Goal: Task Accomplishment & Management: Complete application form

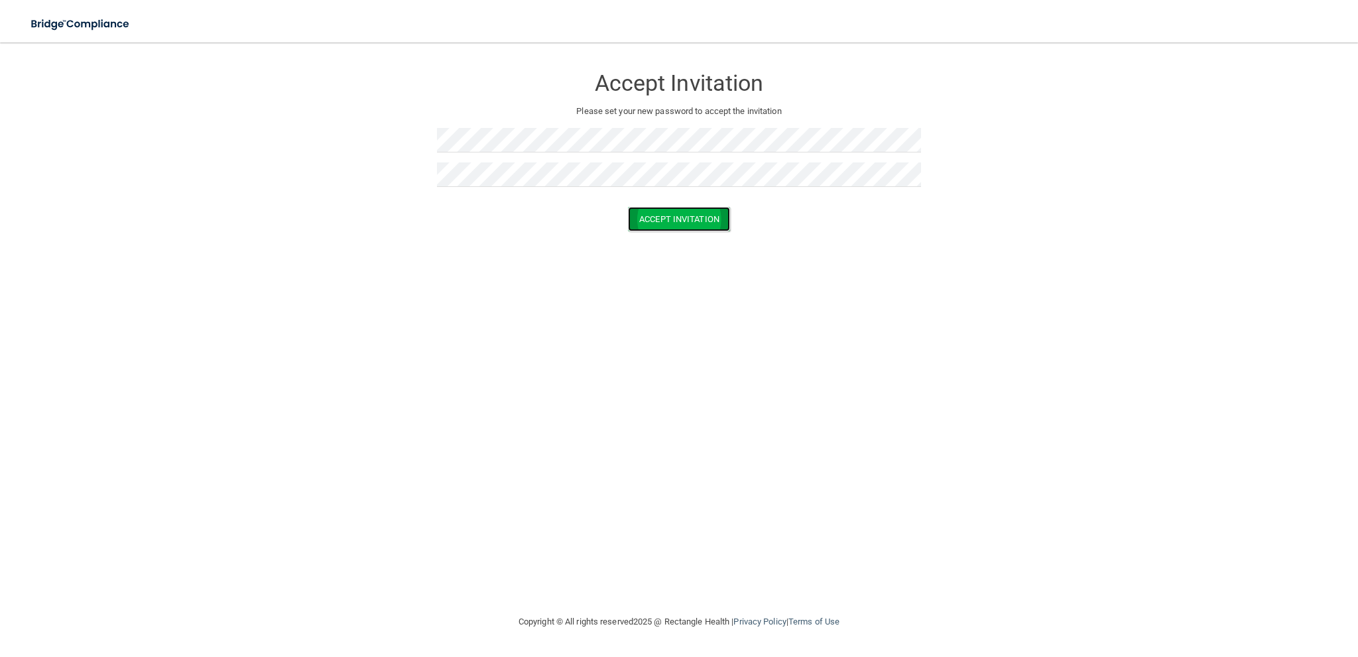
click at [674, 219] on button "Accept Invitation" at bounding box center [679, 219] width 102 height 25
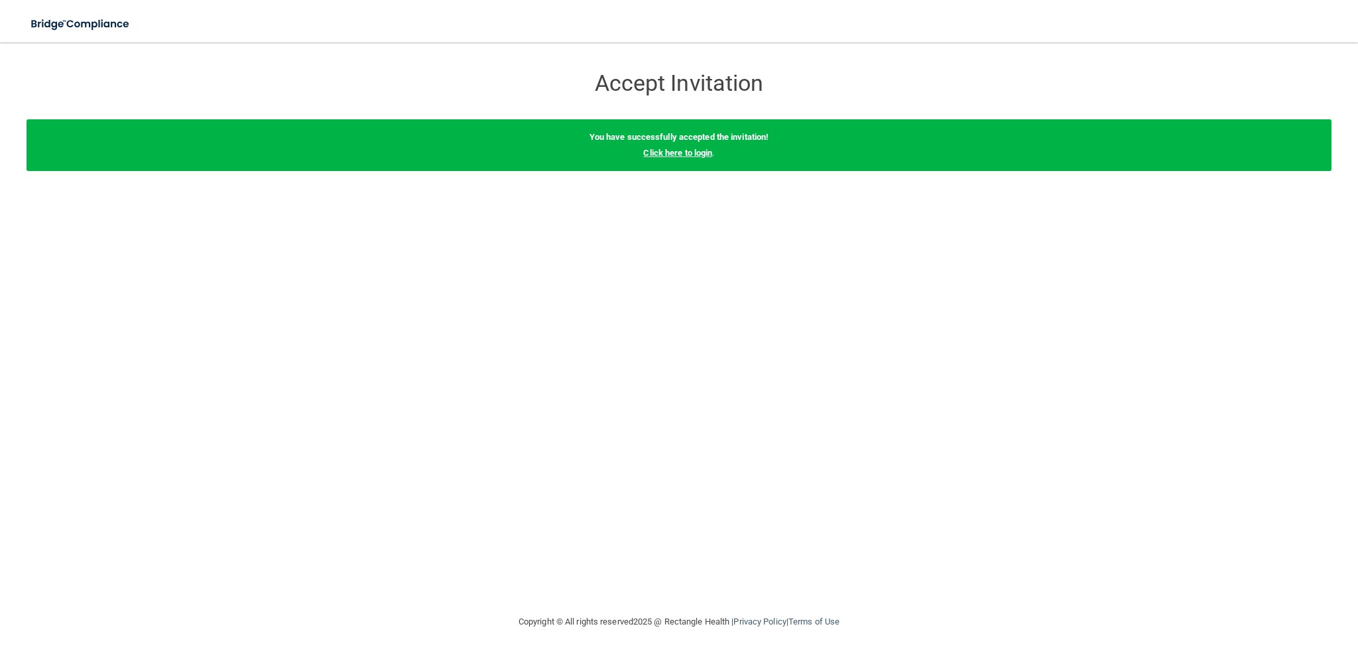
click at [677, 153] on link "Click here to login" at bounding box center [677, 153] width 69 height 10
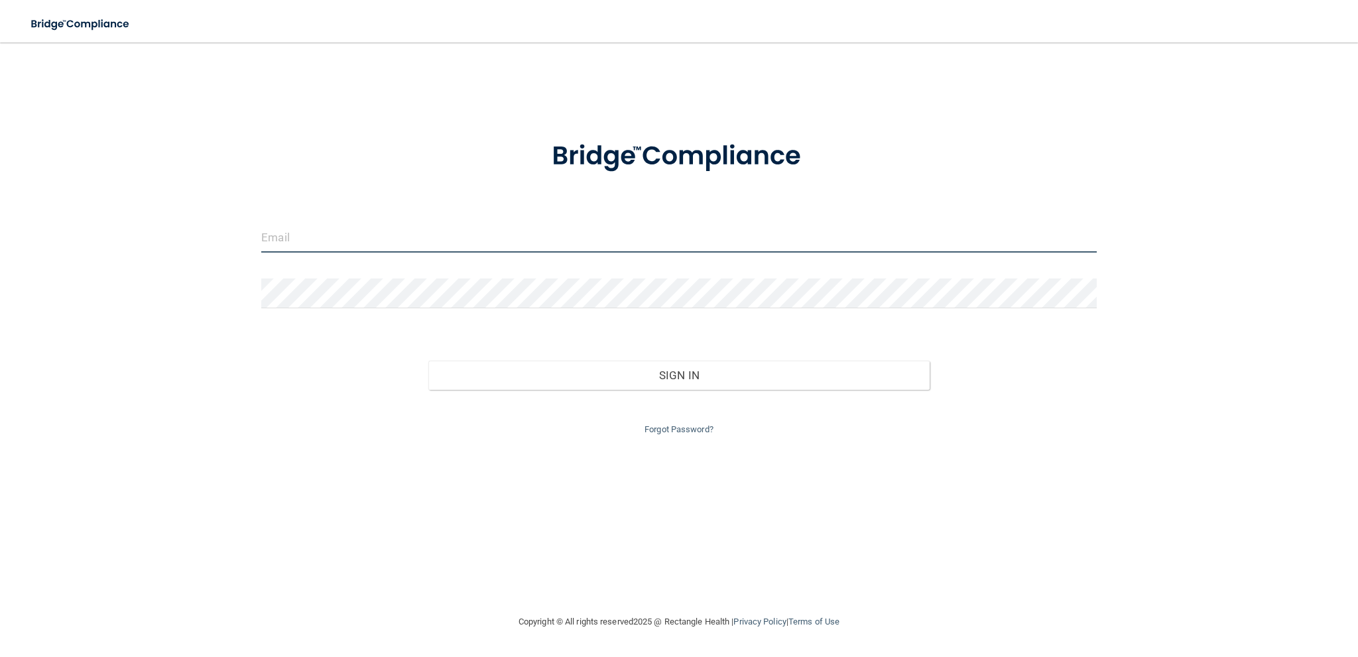
type input "[EMAIL_ADDRESS][DOMAIN_NAME]"
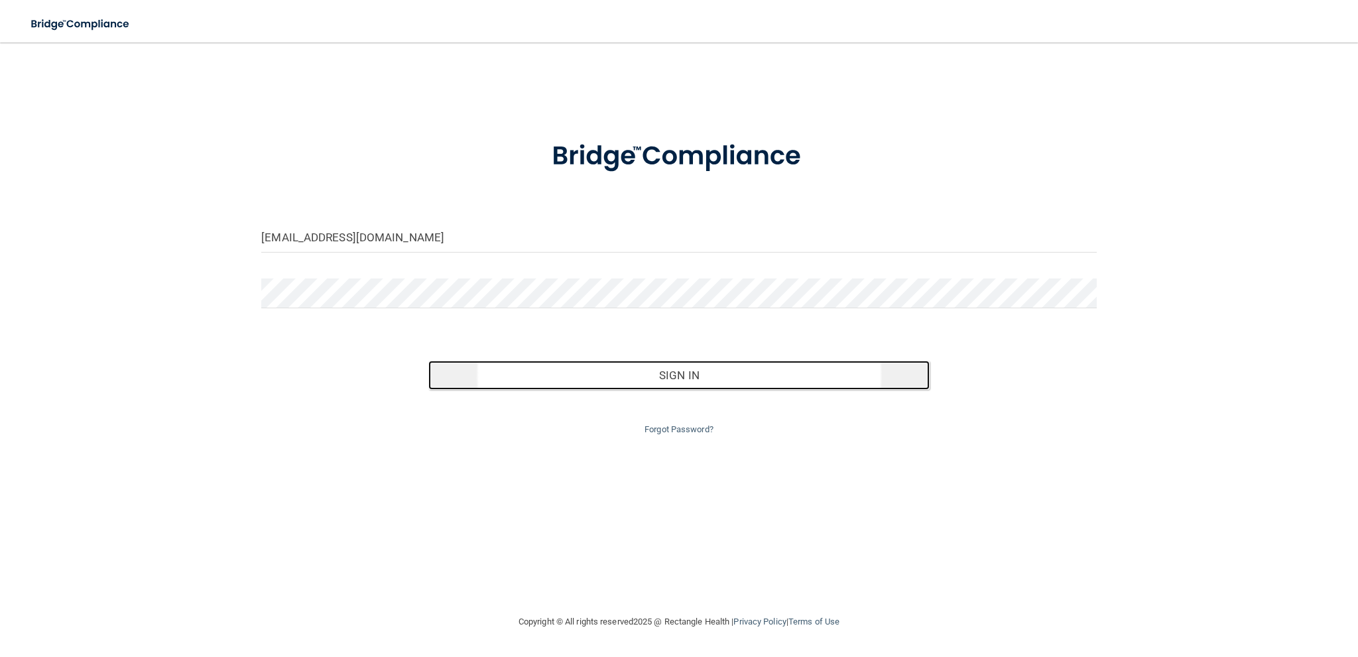
click at [719, 375] on button "Sign In" at bounding box center [678, 375] width 501 height 29
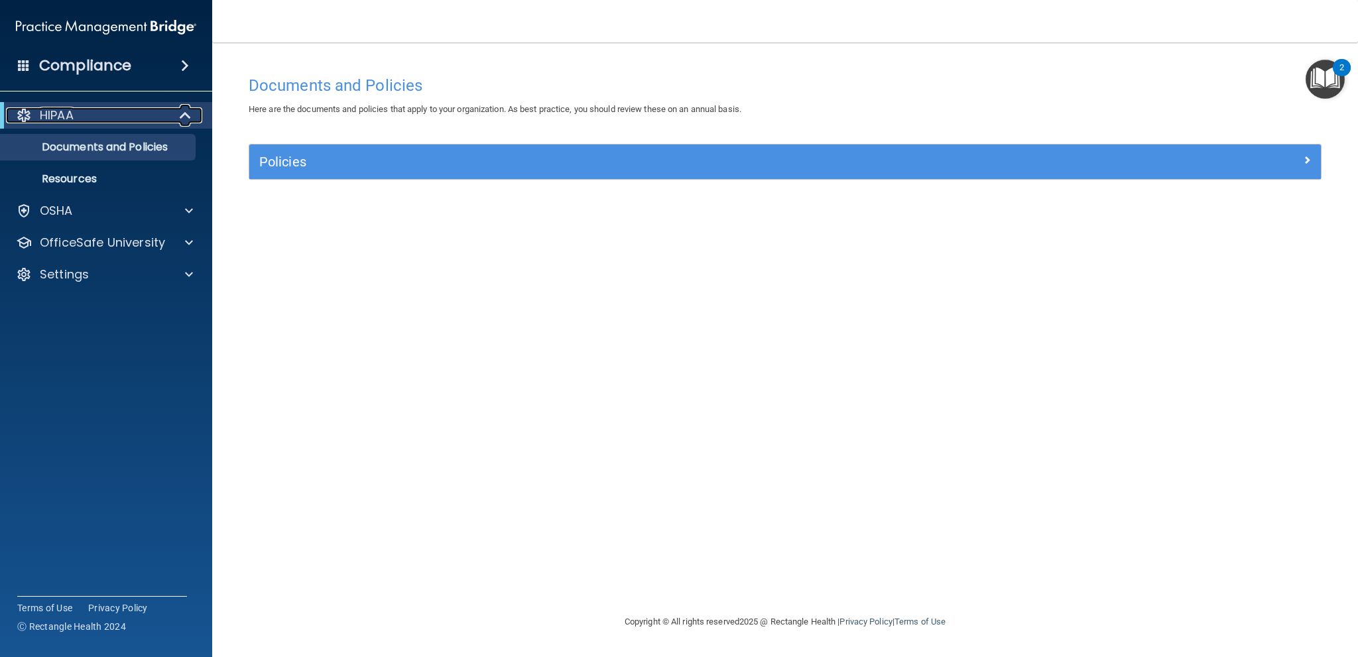
click at [115, 118] on div "HIPAA" at bounding box center [88, 115] width 164 height 16
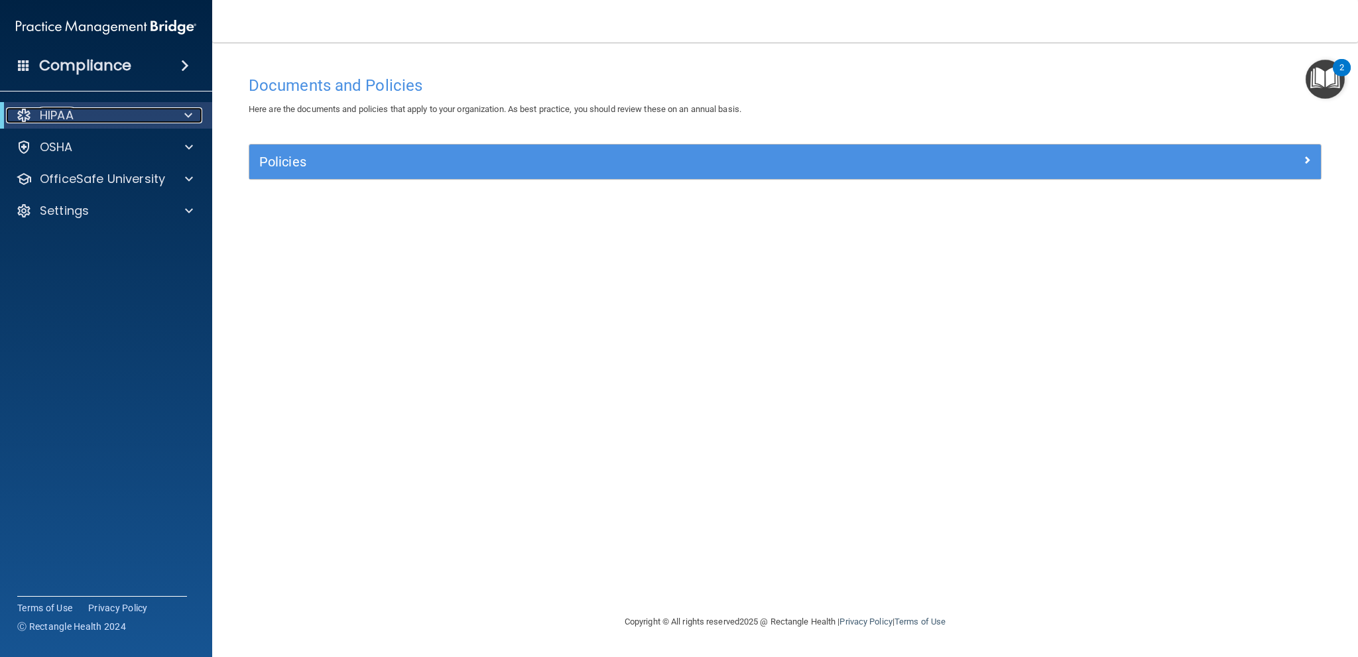
click at [115, 118] on div "HIPAA" at bounding box center [88, 115] width 164 height 16
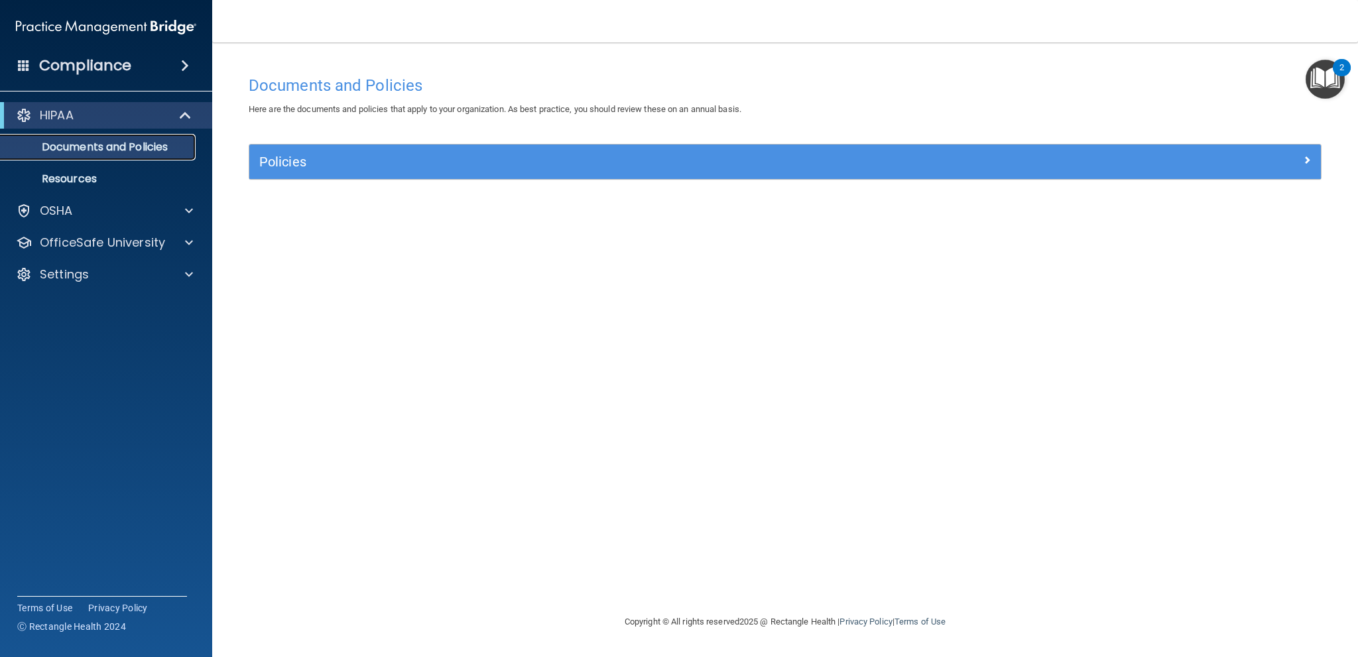
click at [123, 141] on p "Documents and Policies" at bounding box center [99, 147] width 181 height 13
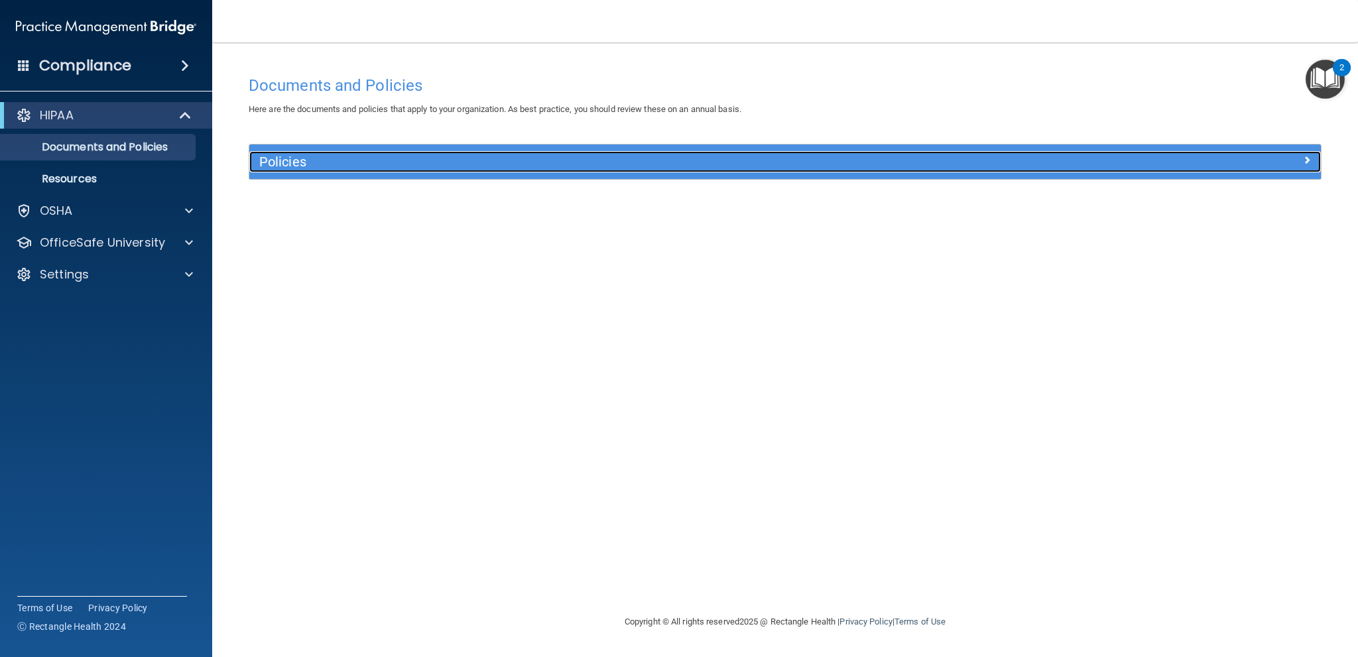
click at [1306, 161] on span at bounding box center [1307, 160] width 8 height 16
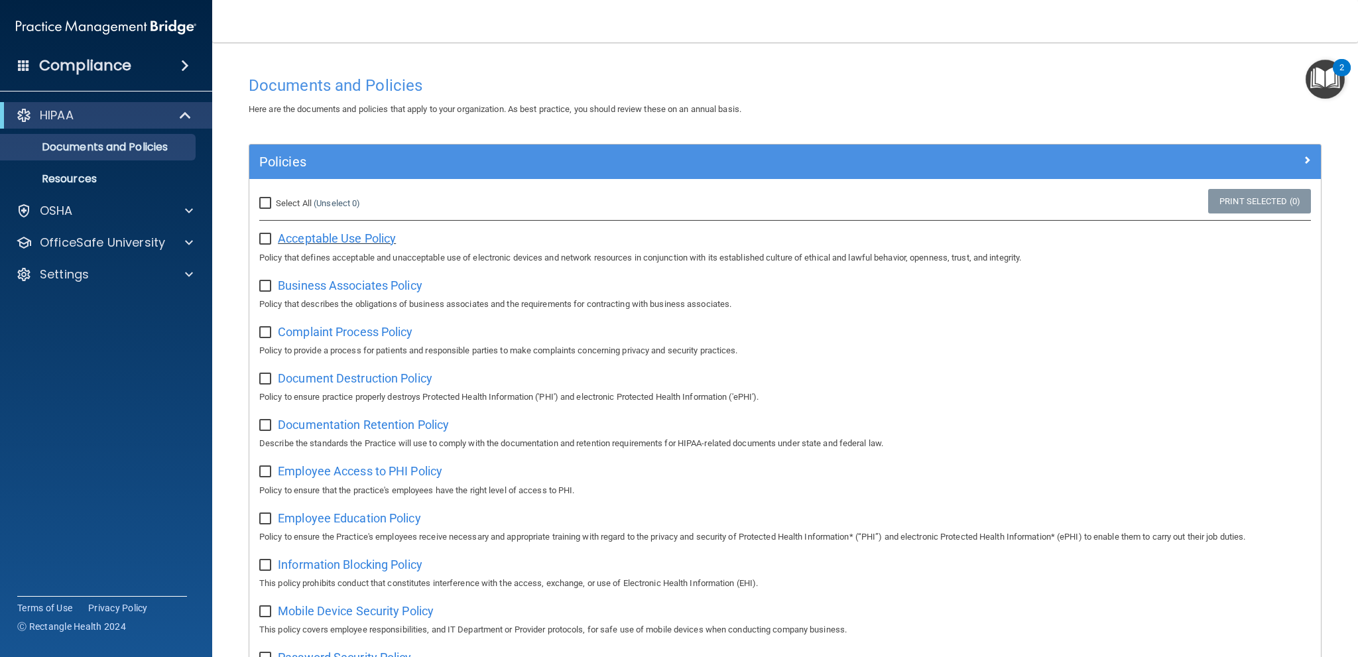
click at [286, 238] on span "Acceptable Use Policy" at bounding box center [337, 238] width 118 height 14
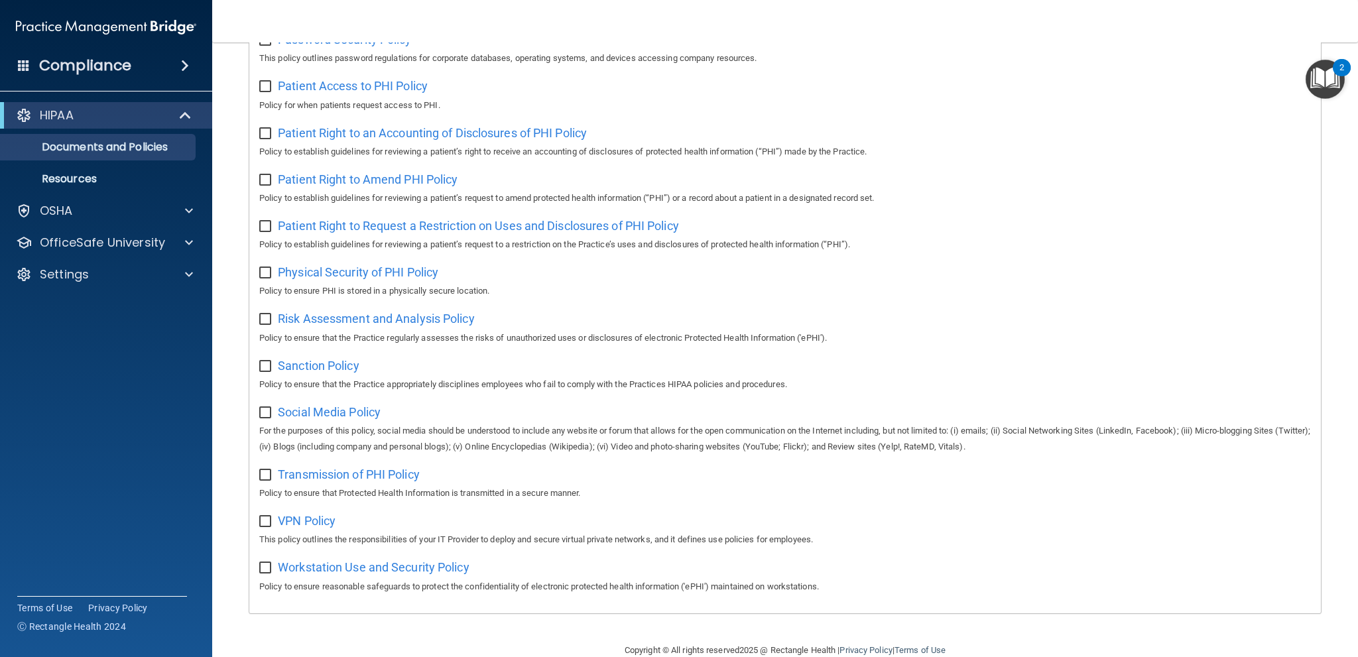
scroll to position [650, 0]
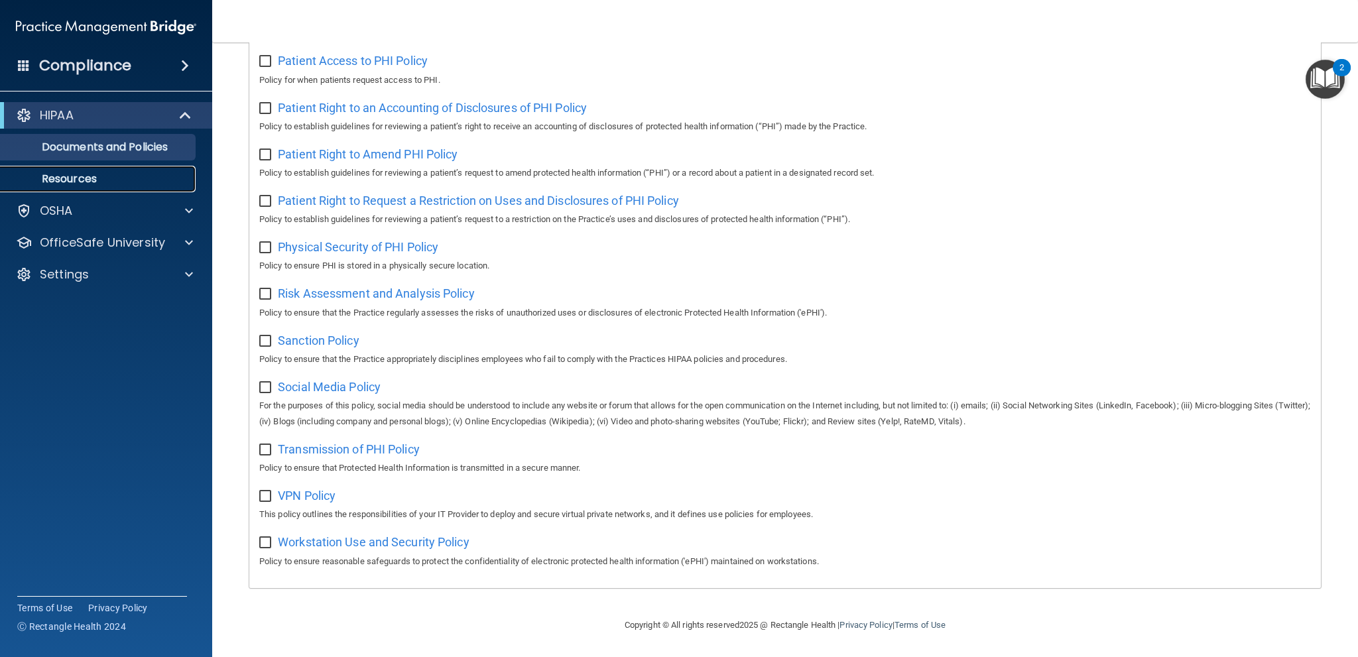
click at [84, 180] on p "Resources" at bounding box center [99, 178] width 181 height 13
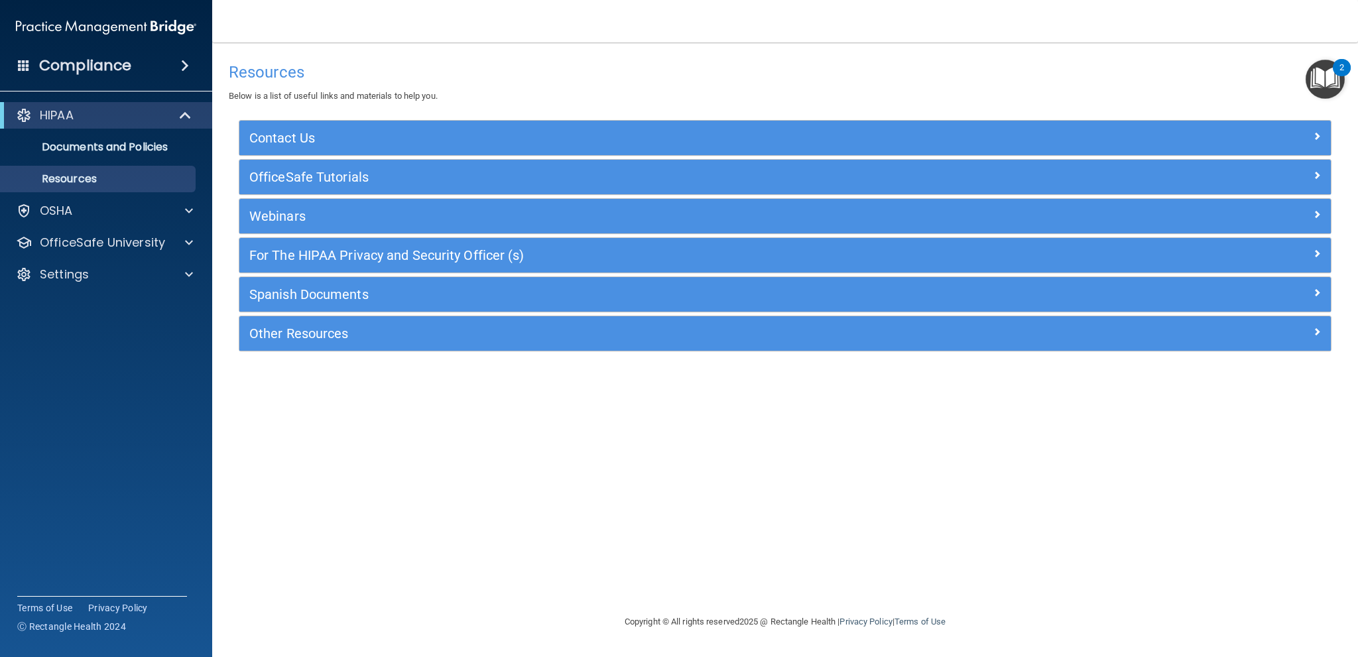
click at [97, 132] on ul "Documents and Policies Report an Incident Business Associates Emergency Plannin…" at bounding box center [107, 161] width 240 height 64
click at [89, 141] on p "Documents and Policies" at bounding box center [99, 147] width 181 height 13
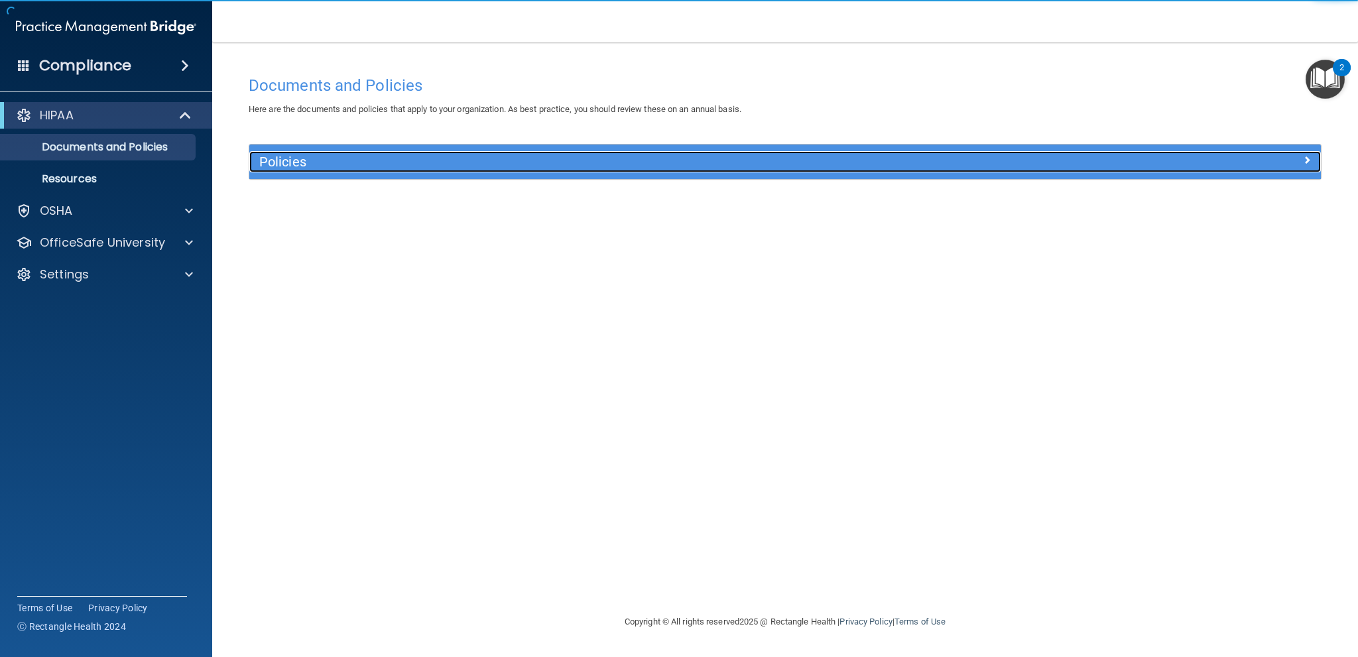
click at [310, 156] on h5 "Policies" at bounding box center [651, 161] width 784 height 15
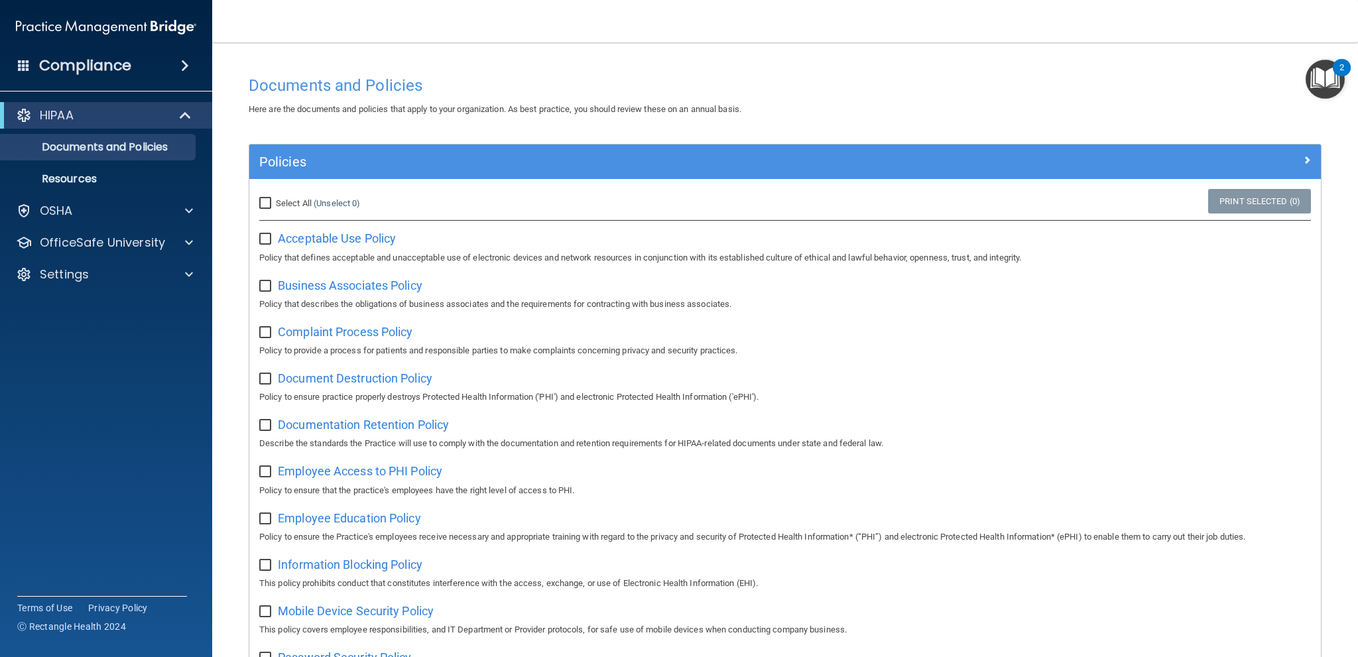
click at [267, 198] on input "Select All (Unselect 0) Unselect All" at bounding box center [266, 203] width 15 height 11
checkbox input "true"
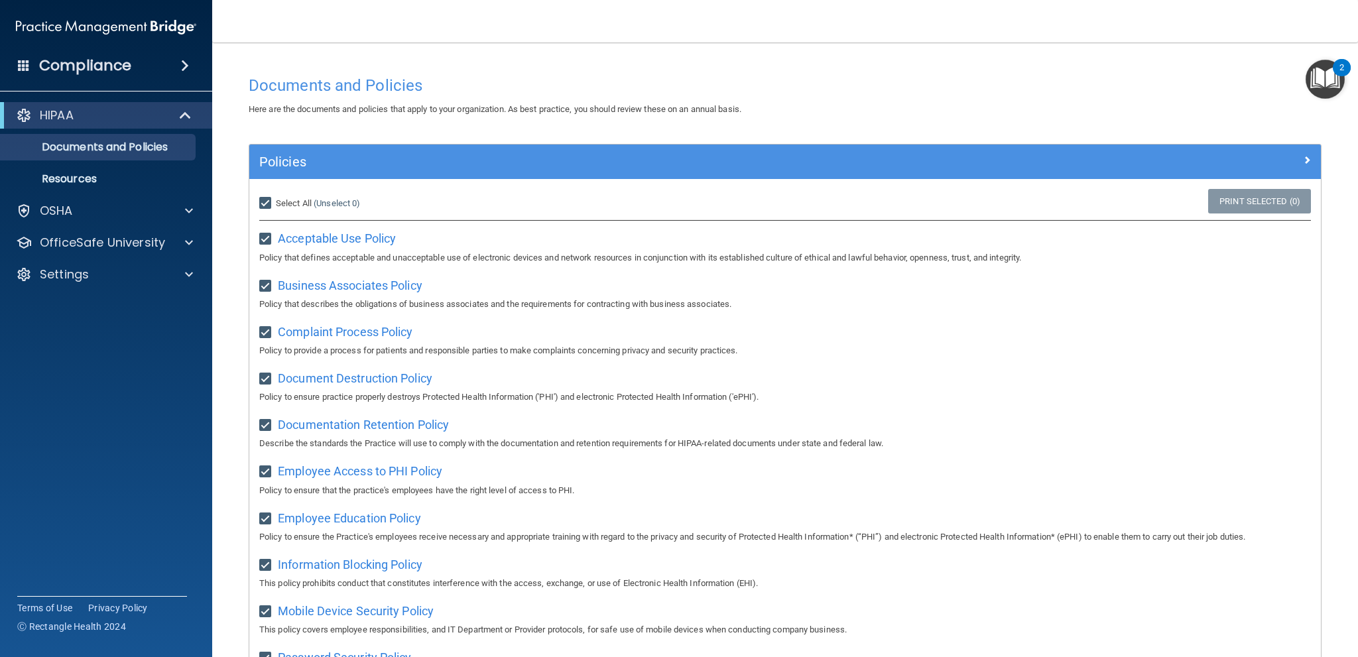
checkbox input "true"
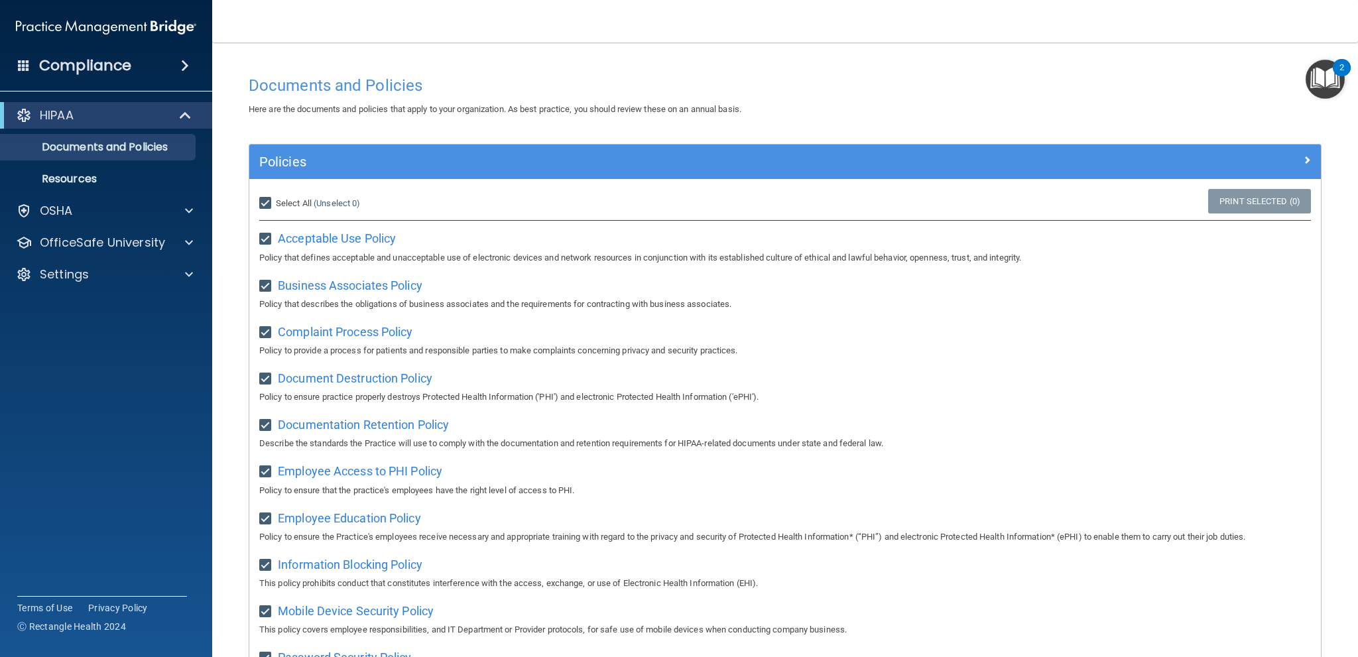
checkbox input "true"
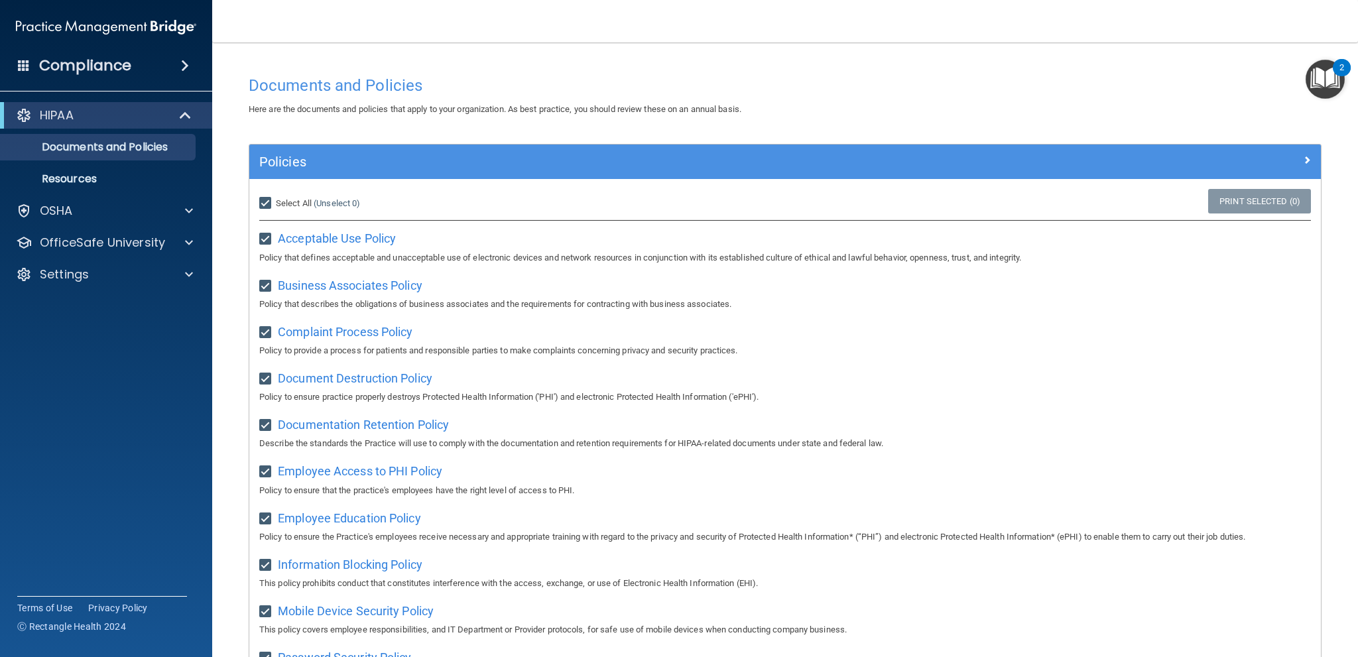
checkbox input "true"
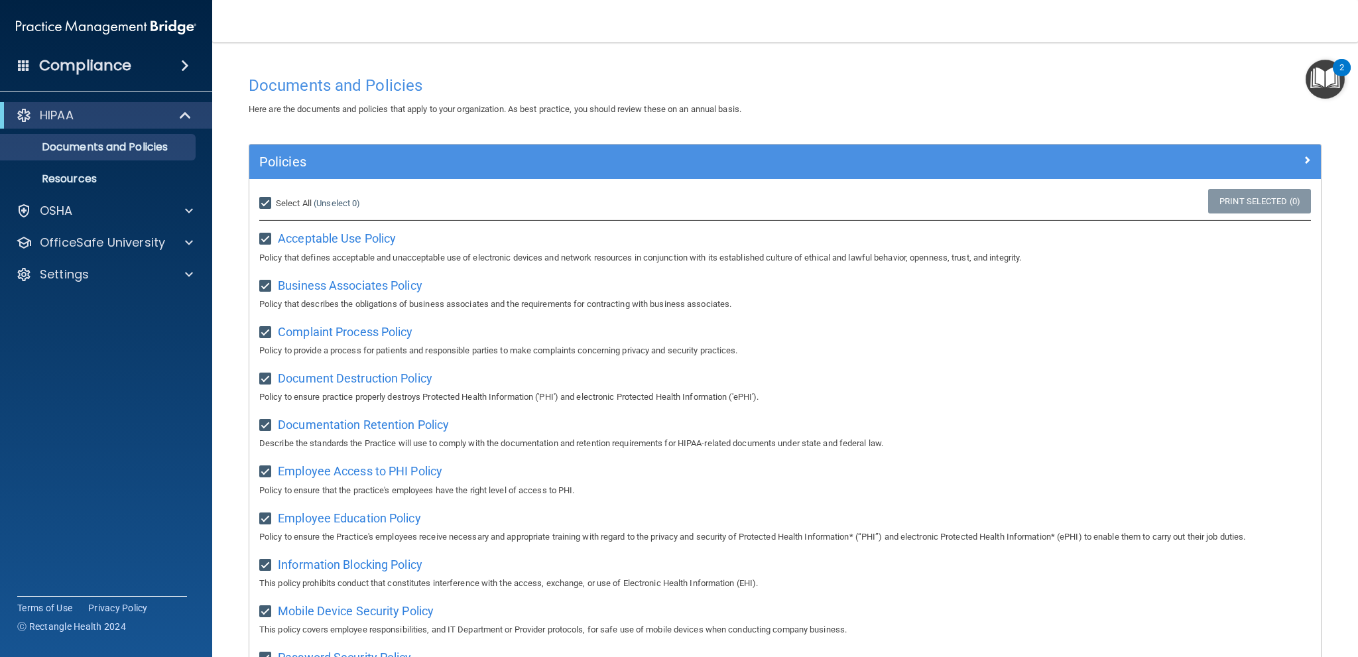
checkbox input "true"
click at [265, 202] on input "Select All (Unselect 21) Unselect All" at bounding box center [266, 203] width 15 height 11
checkbox input "false"
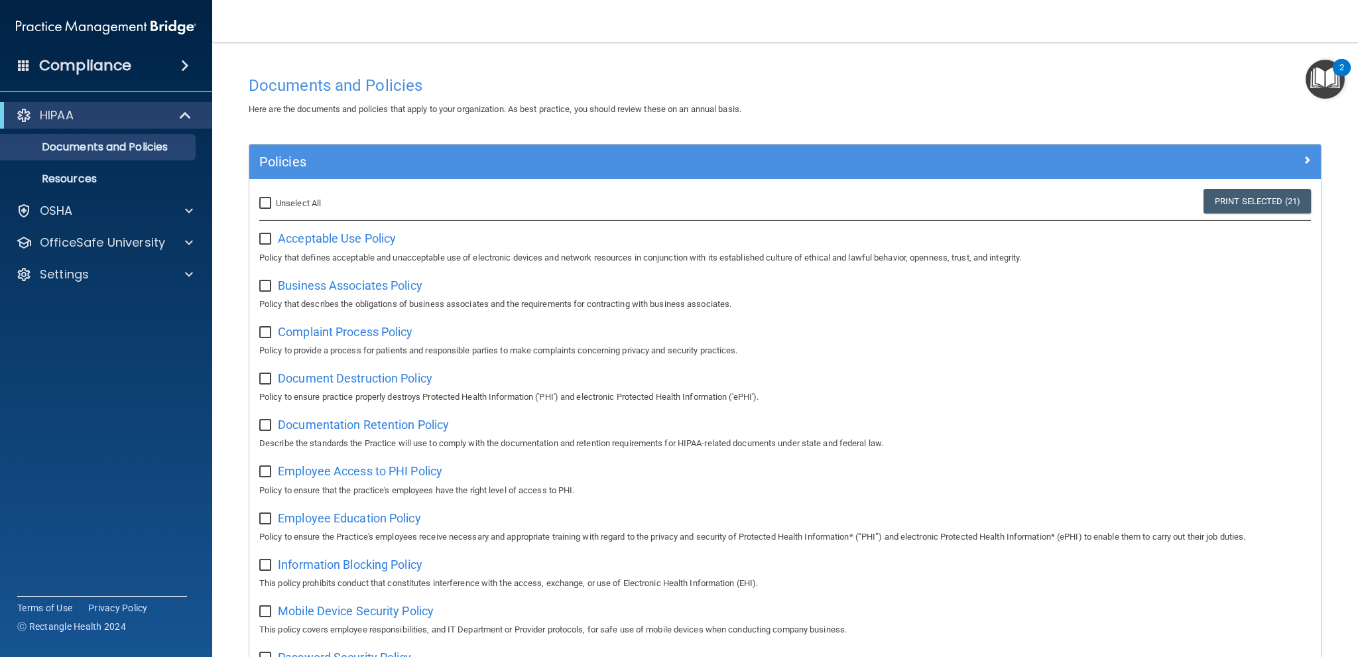
checkbox input "false"
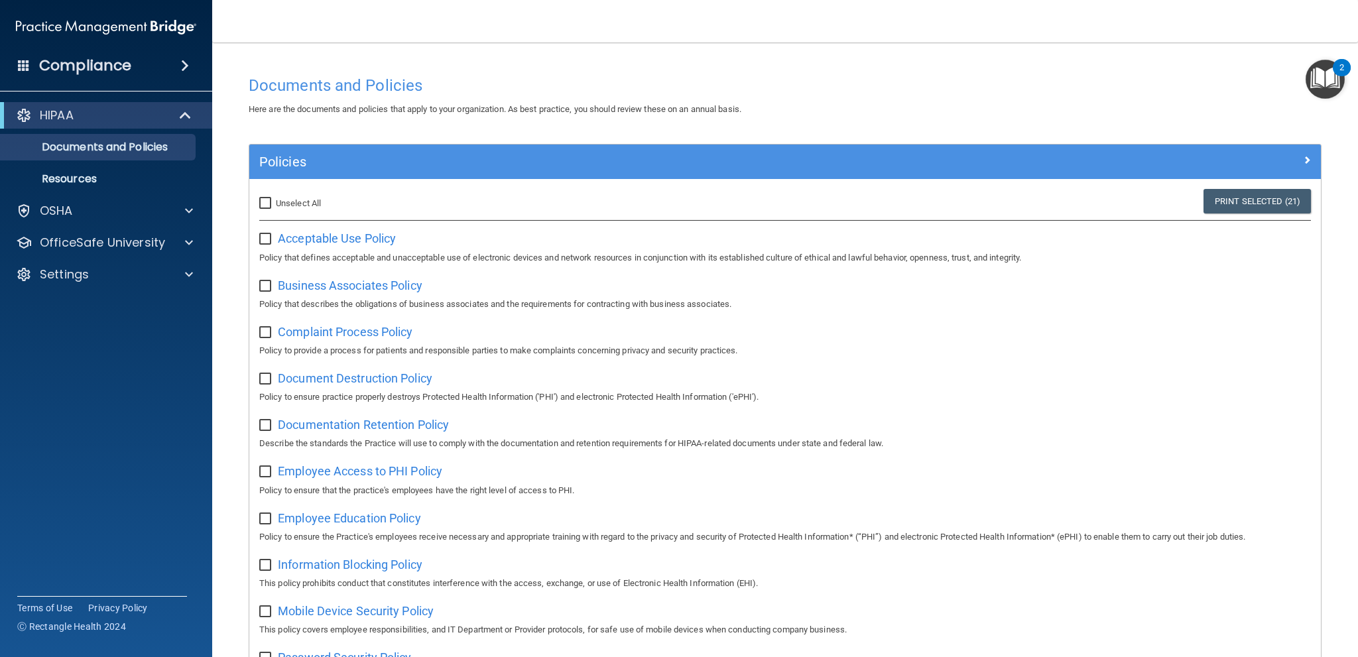
checkbox input "false"
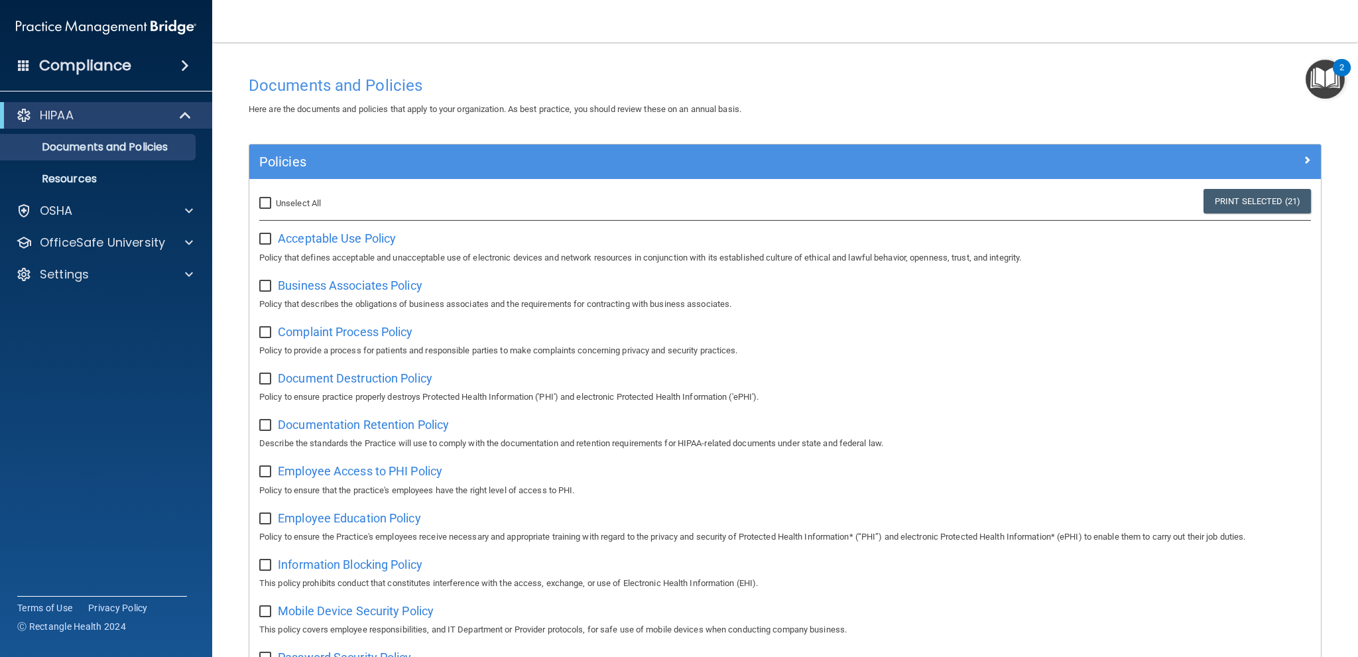
checkbox input "false"
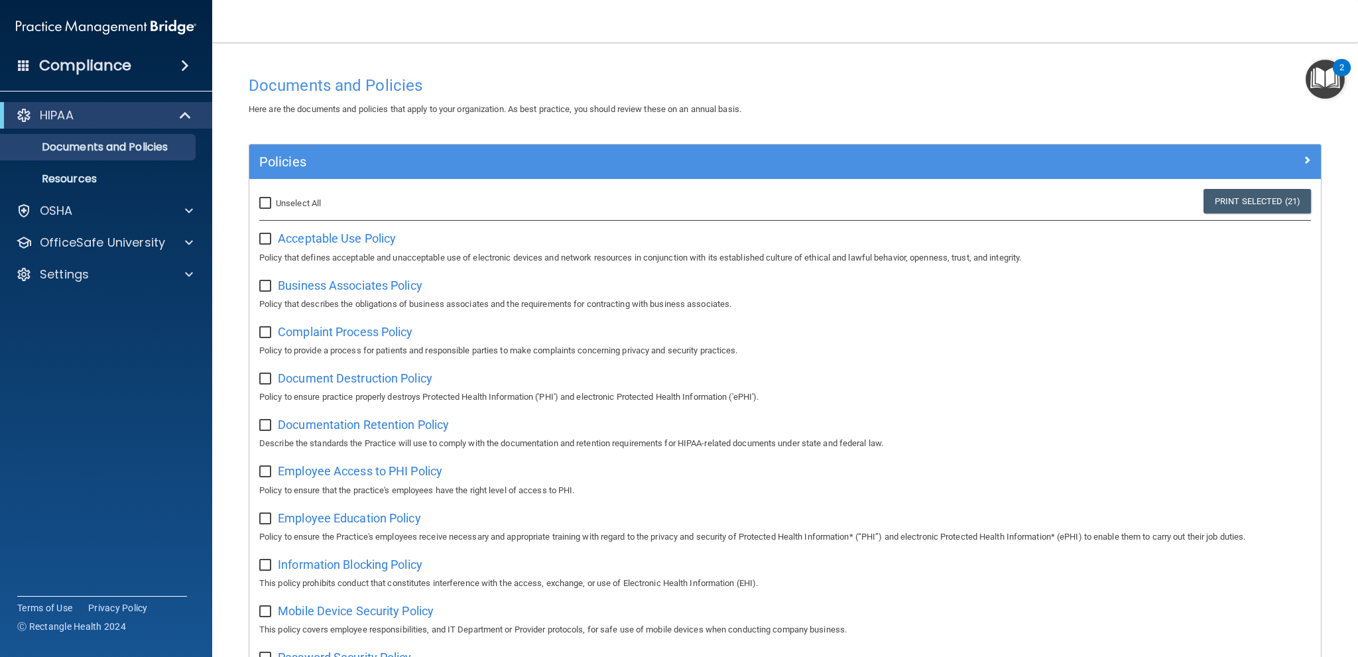
checkbox input "false"
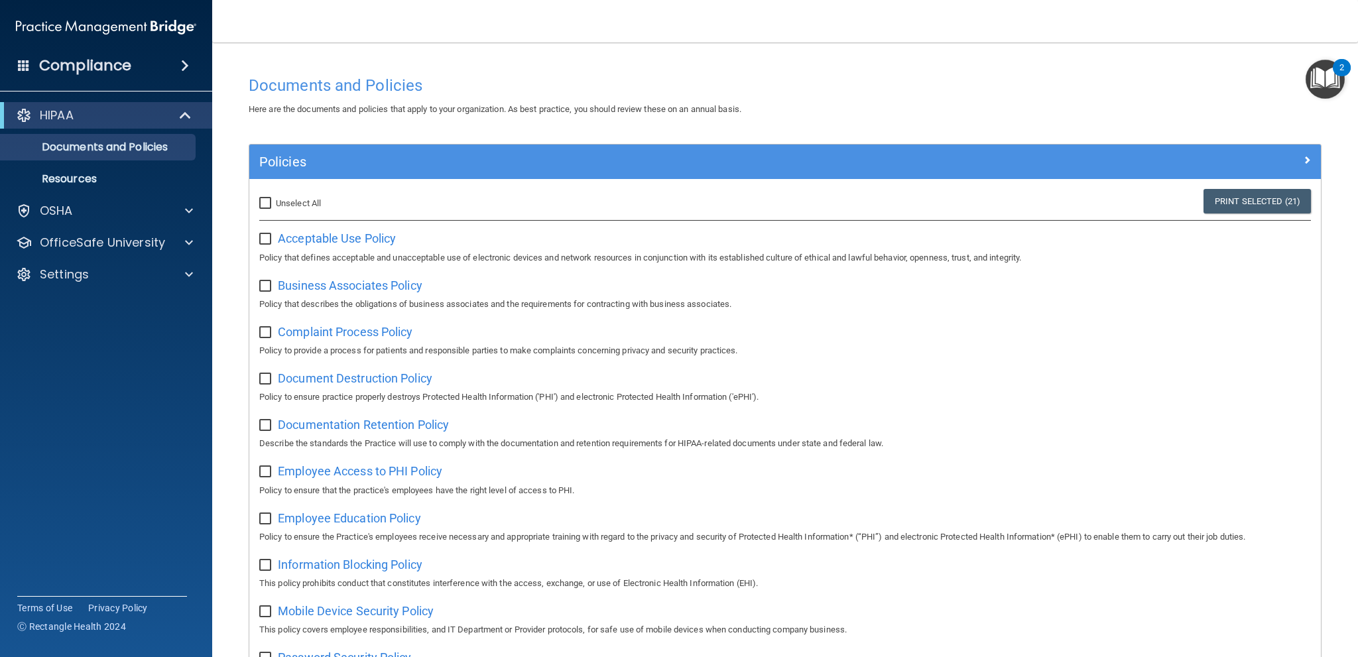
checkbox input "false"
click at [265, 202] on input "Select All (Unselect 0) Unselect All" at bounding box center [266, 203] width 15 height 11
checkbox input "true"
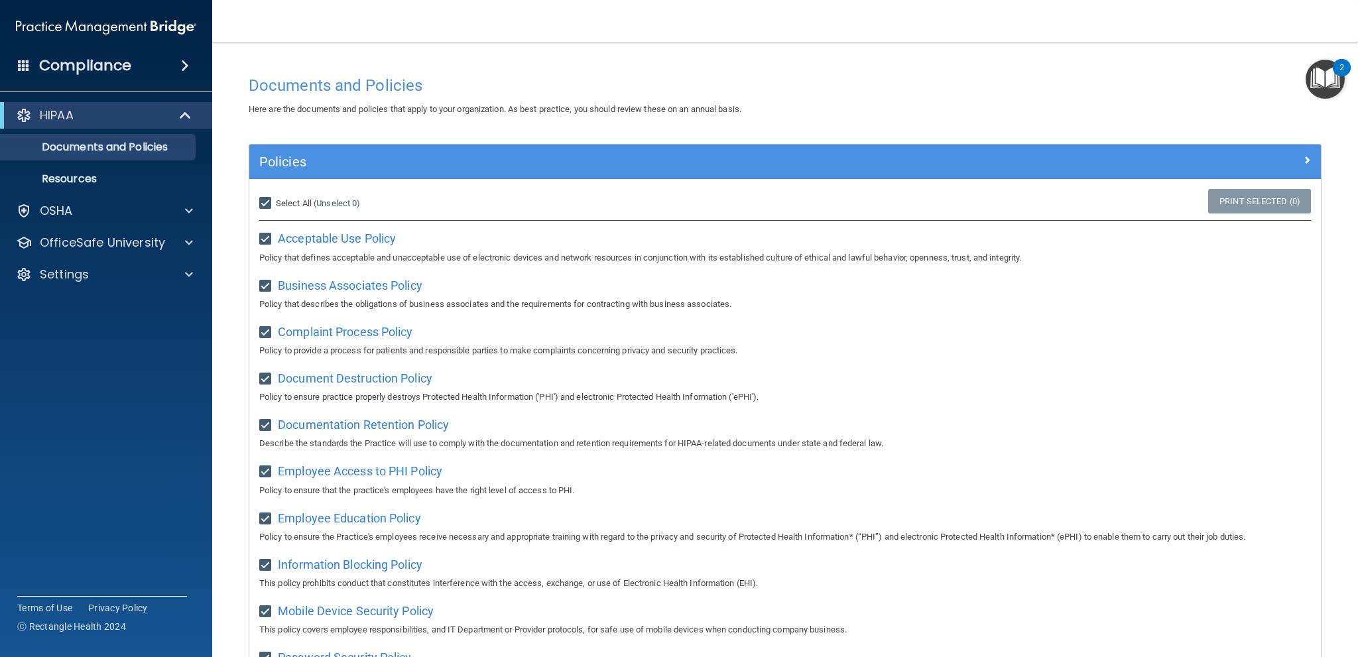
checkbox input "true"
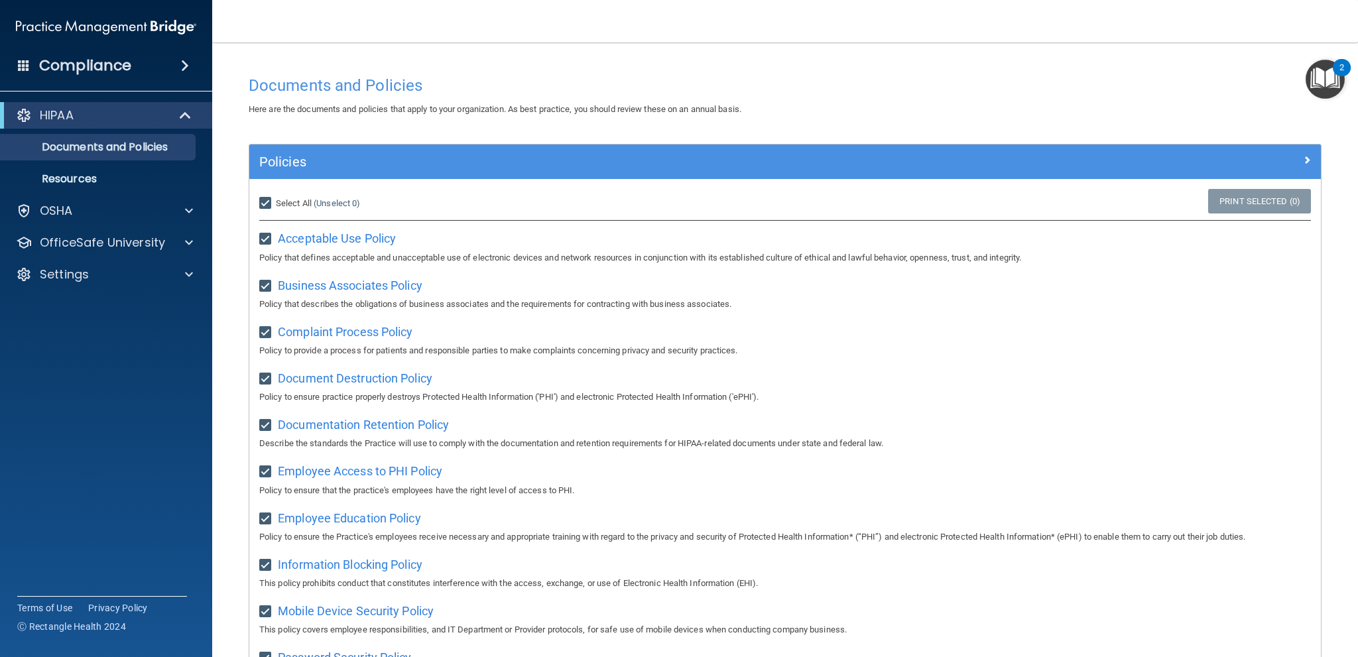
checkbox input "true"
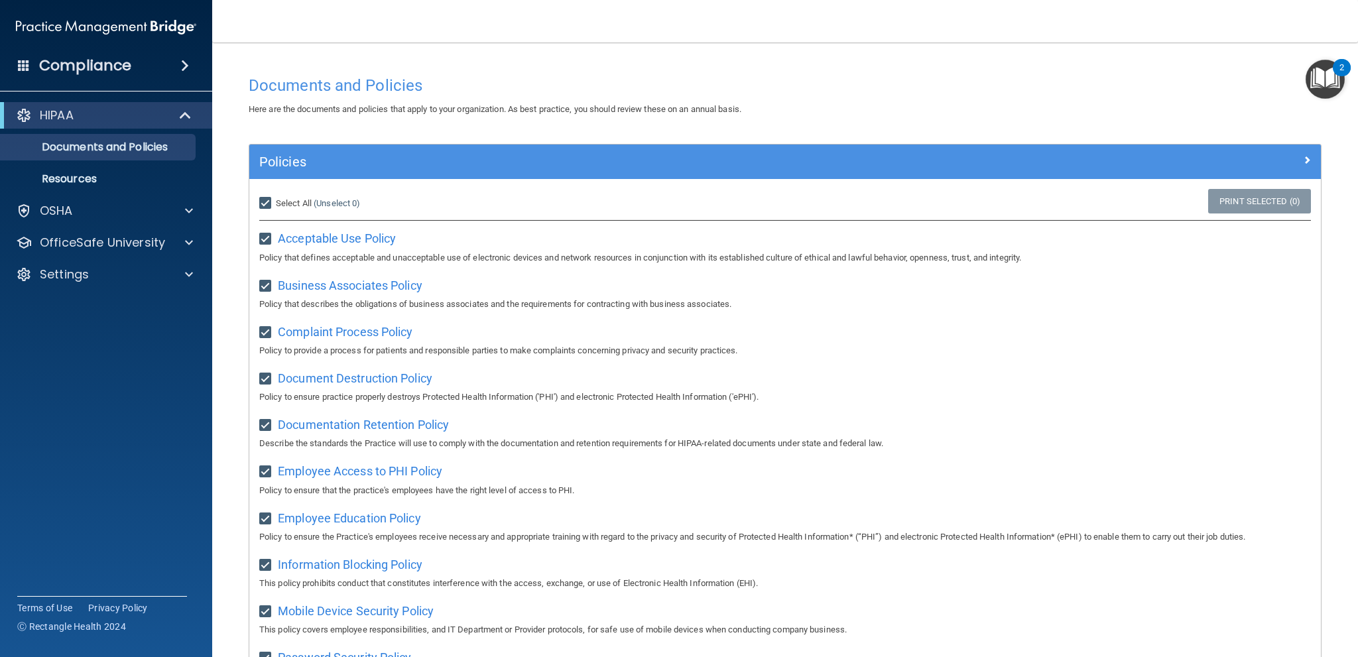
checkbox input "true"
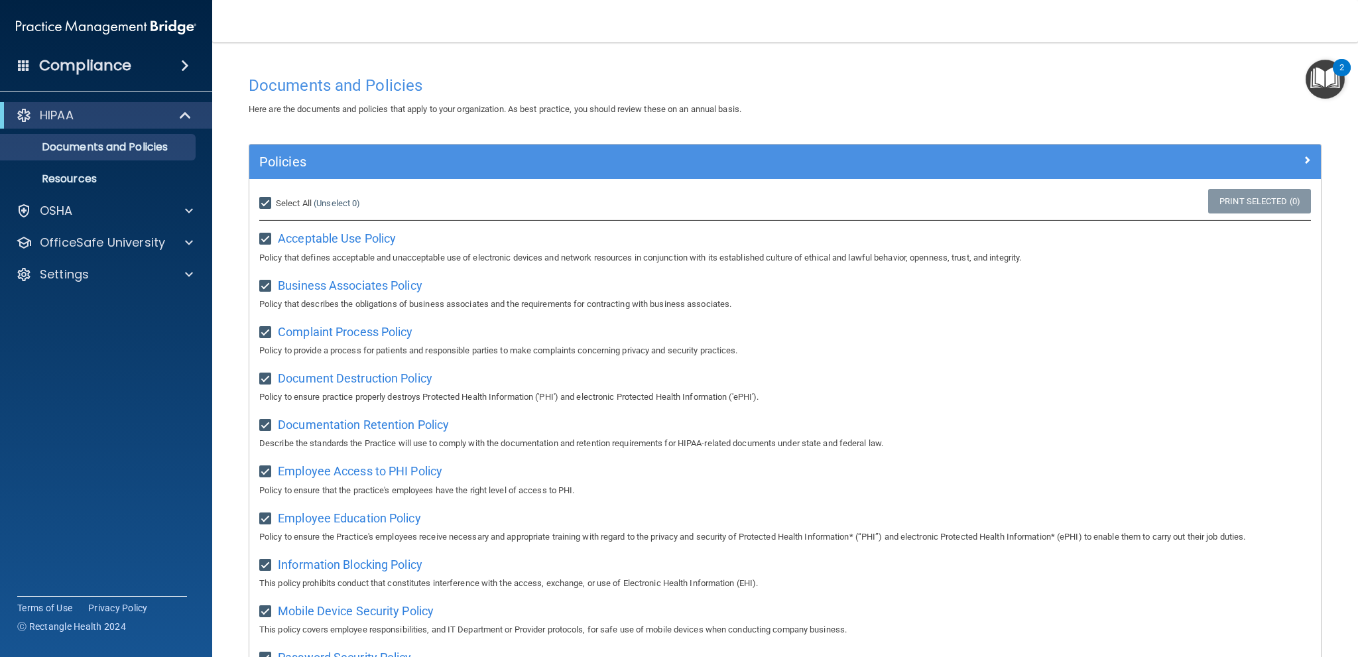
checkbox input "true"
click at [265, 202] on input "Select All (Unselect 21) Unselect All" at bounding box center [266, 203] width 15 height 11
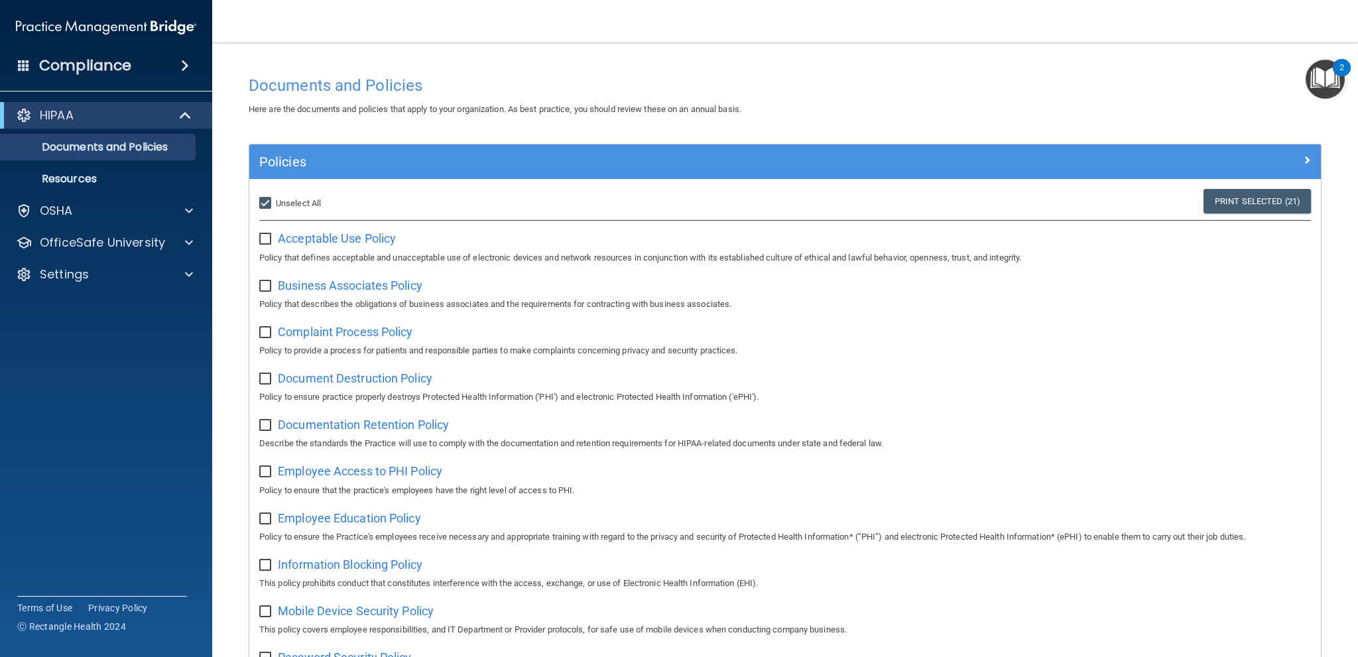
checkbox input "false"
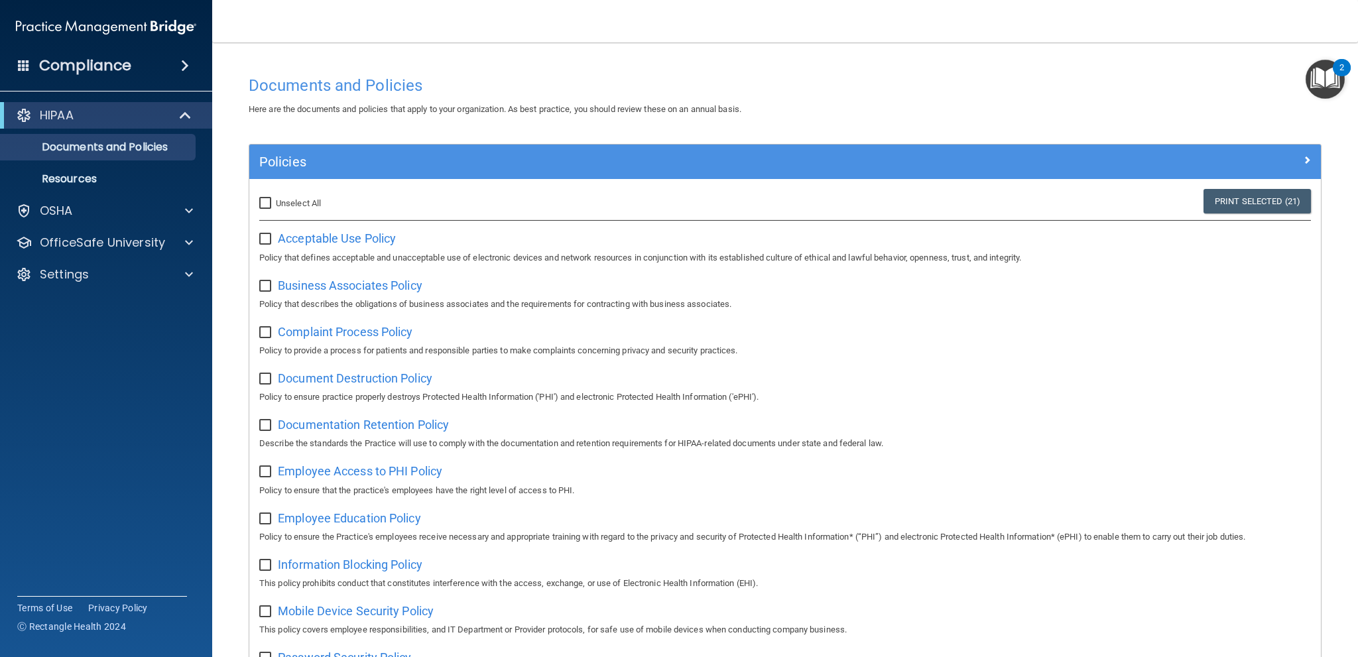
checkbox input "false"
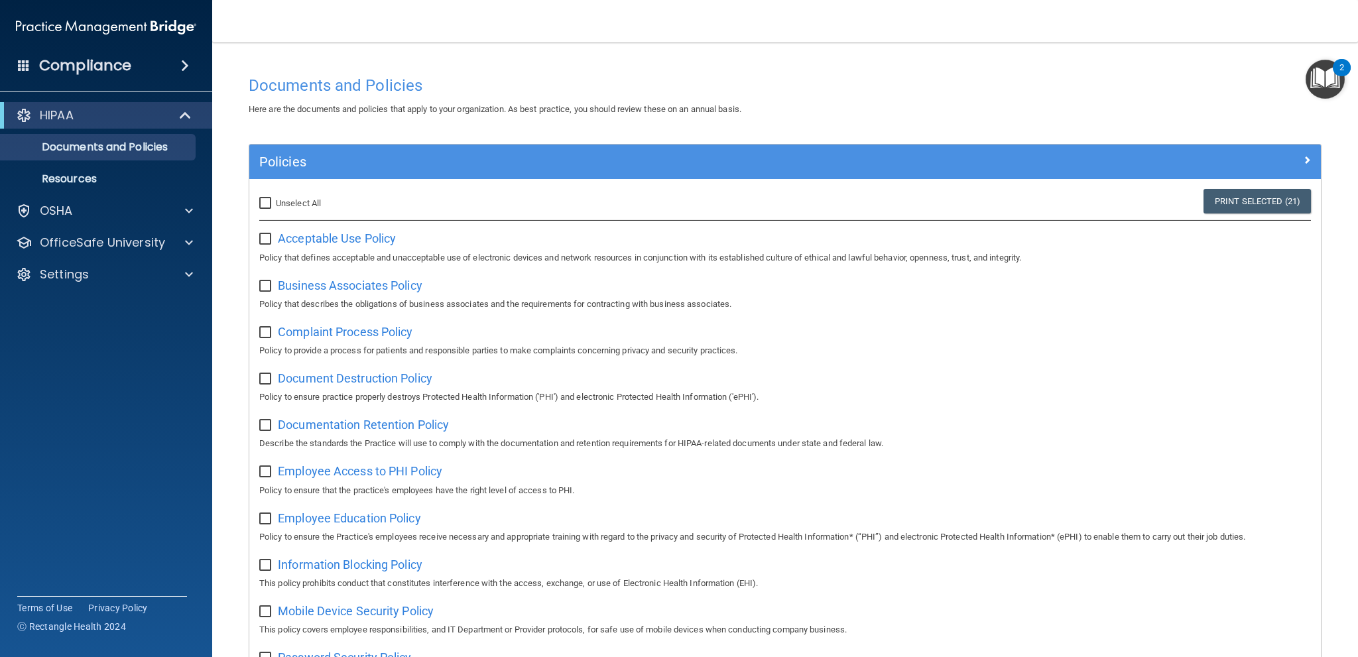
checkbox input "false"
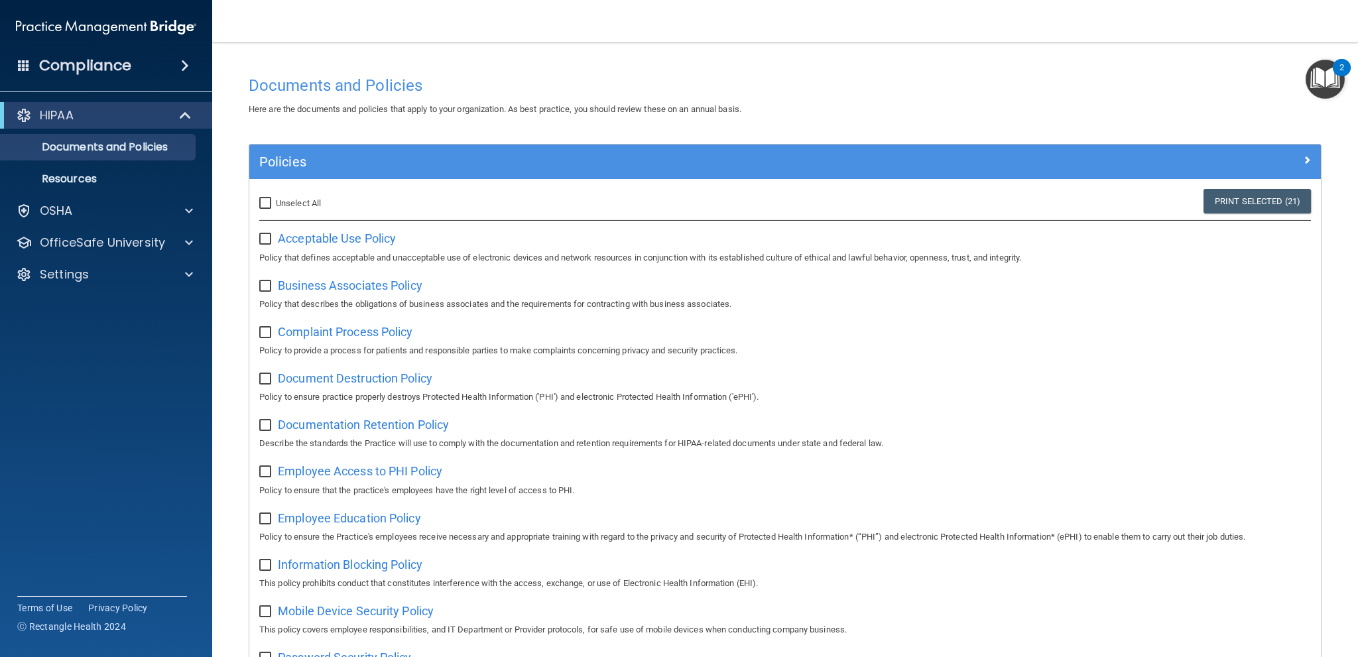
checkbox input "false"
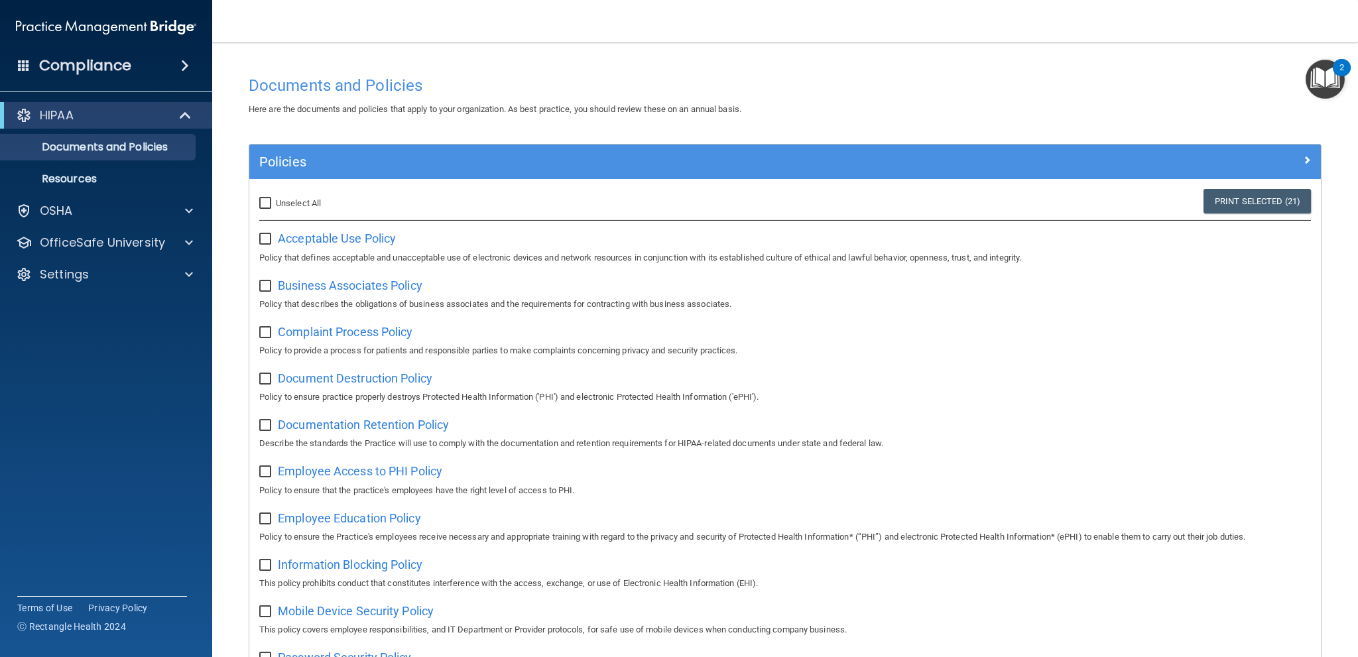
checkbox input "false"
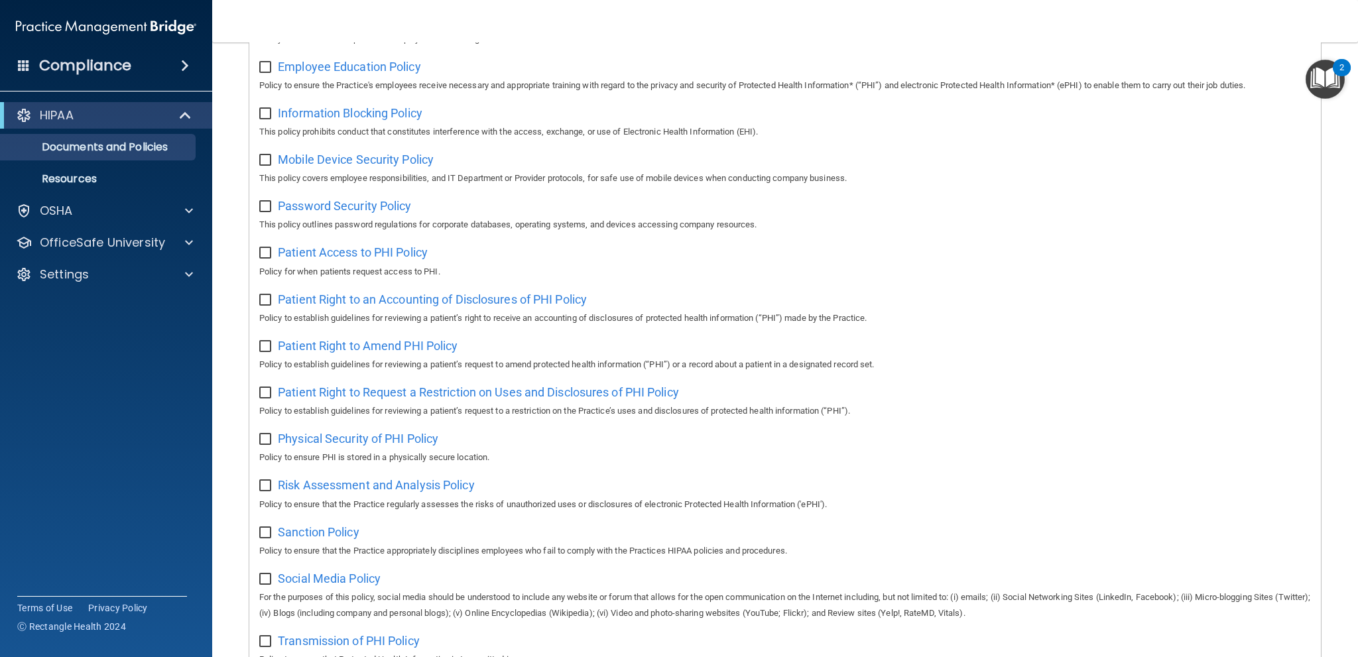
scroll to position [186, 0]
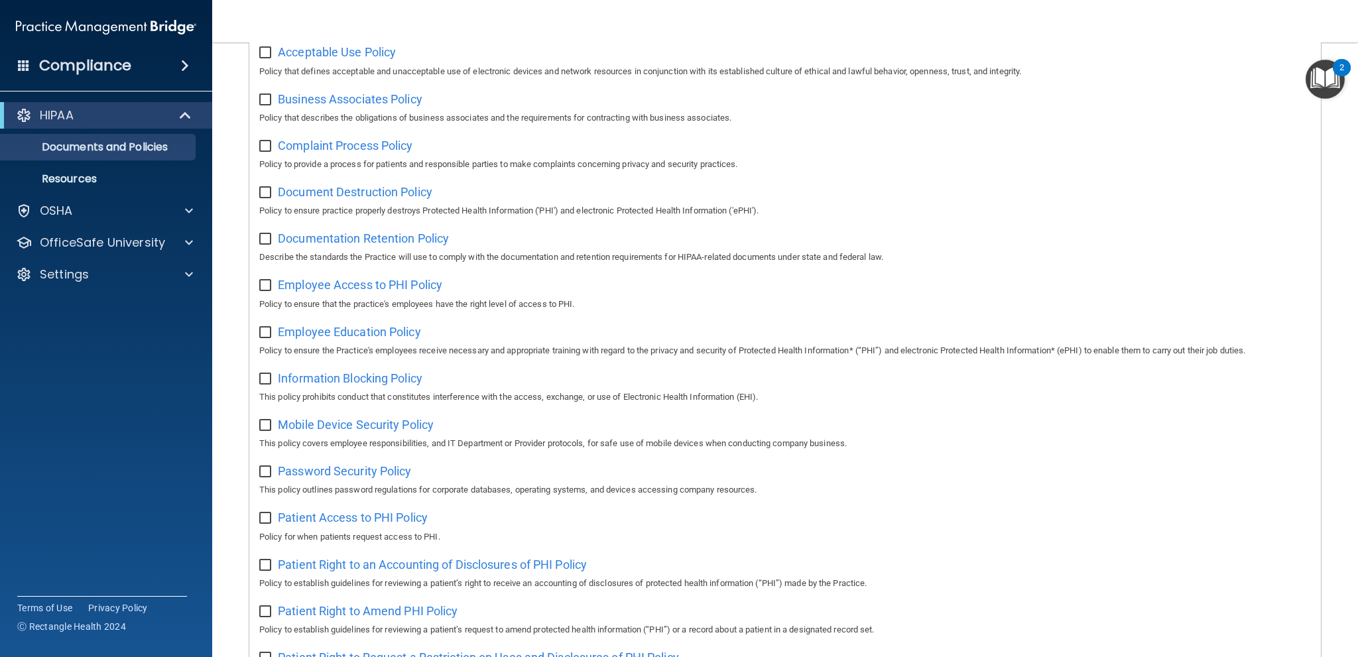
click at [1336, 75] on div "2" at bounding box center [1341, 67] width 18 height 17
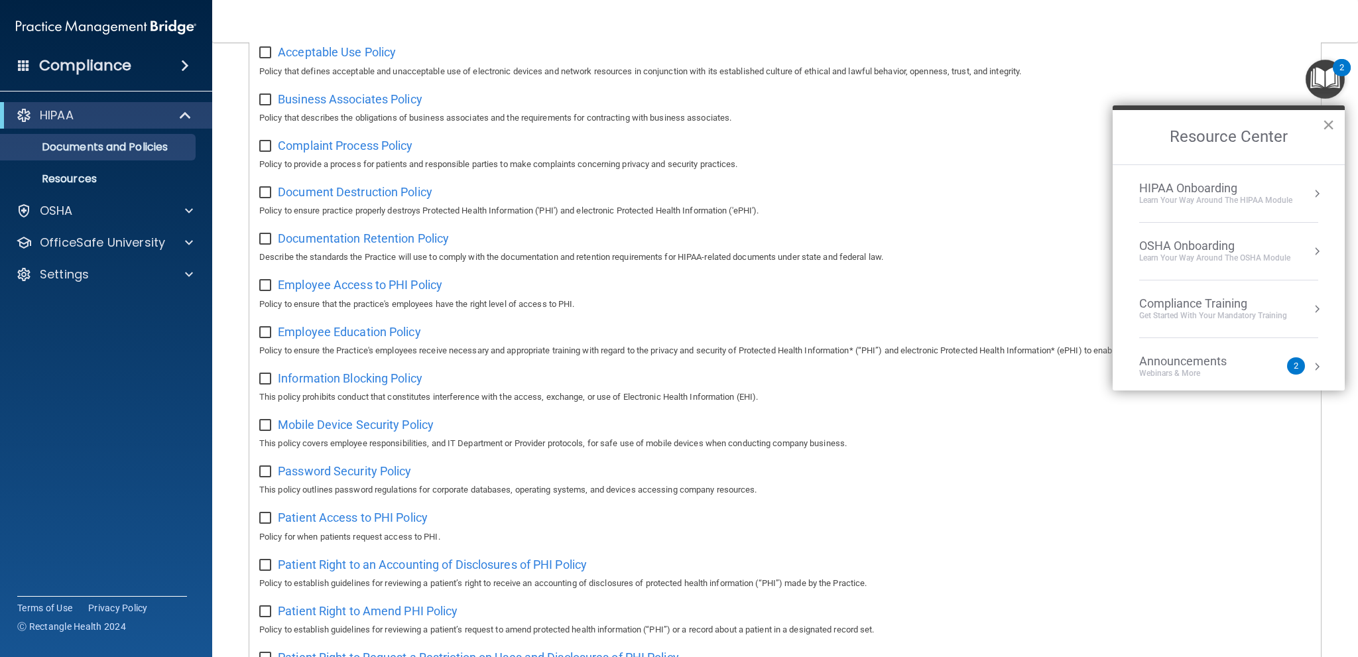
click at [1322, 123] on button "×" at bounding box center [1328, 124] width 13 height 21
